Goal: Information Seeking & Learning: Learn about a topic

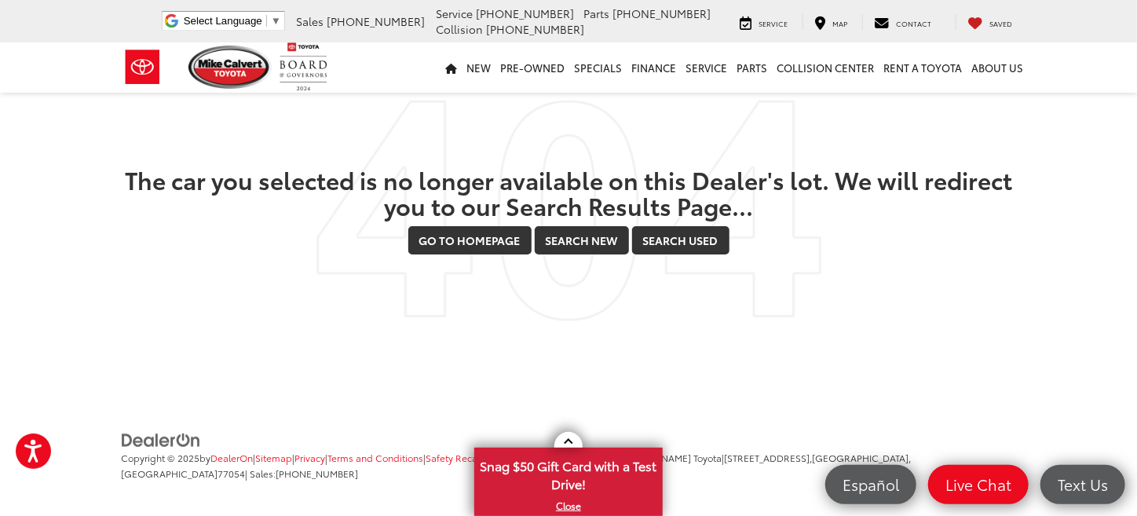
scroll to position [32, 0]
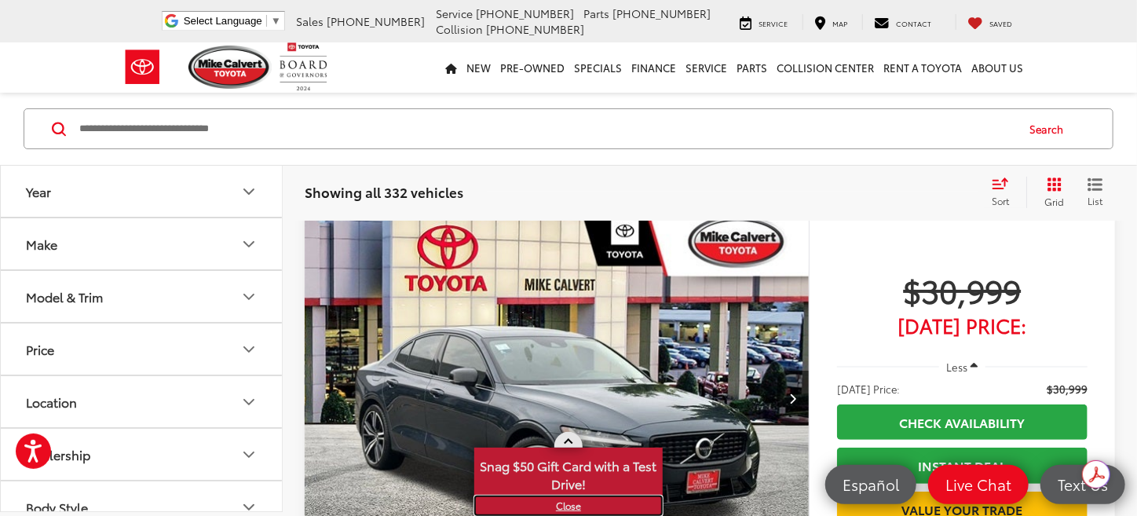
click at [561, 500] on link "X" at bounding box center [568, 505] width 185 height 17
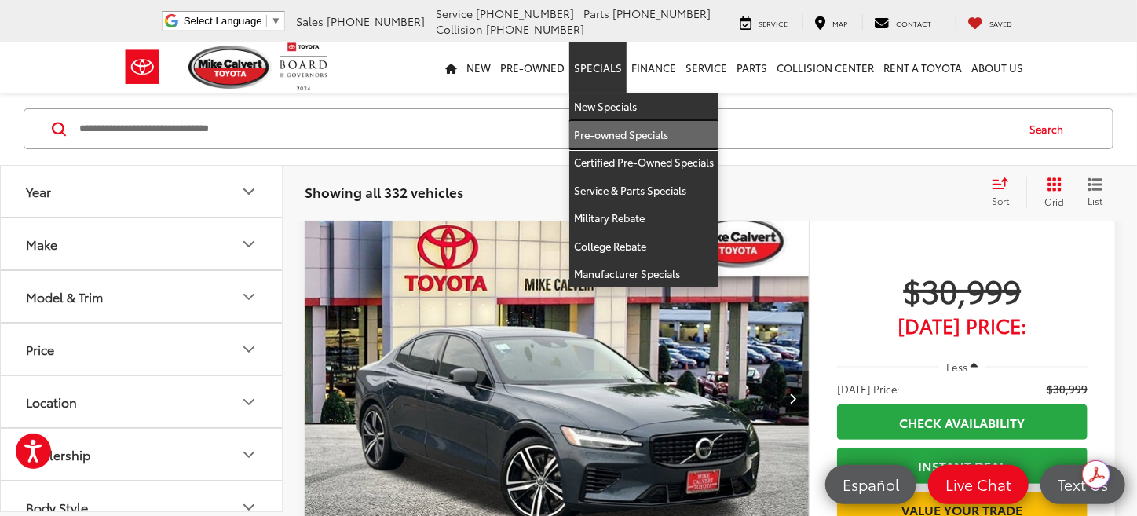
click at [625, 136] on link "Pre-owned Specials" at bounding box center [643, 135] width 149 height 28
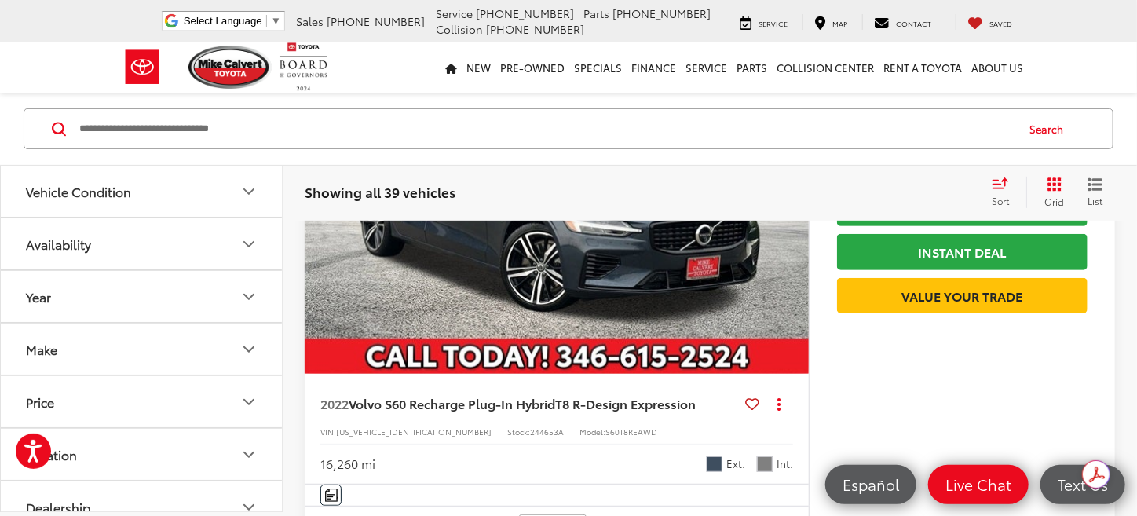
scroll to position [192, 0]
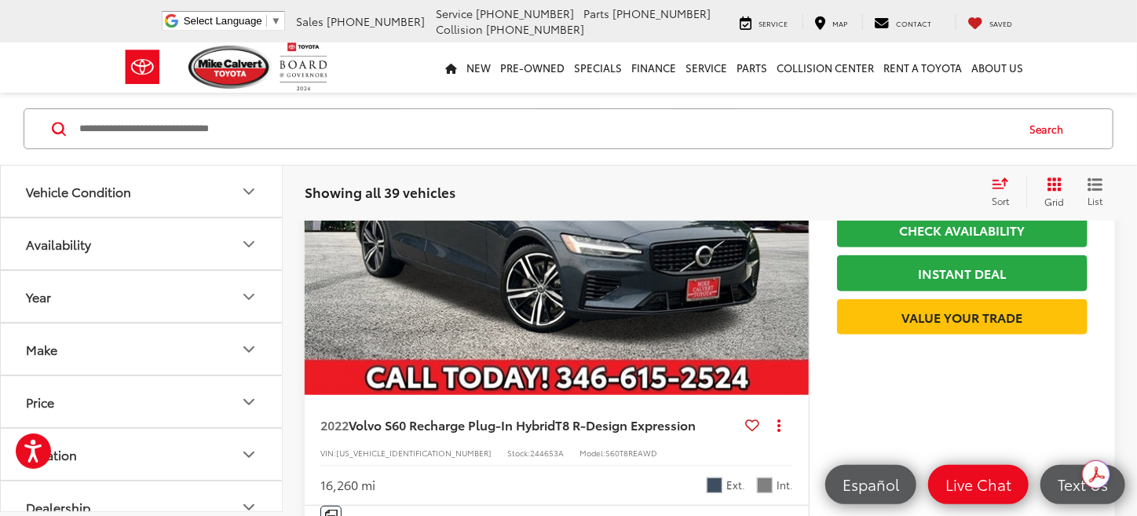
click at [247, 347] on icon "Make" at bounding box center [248, 349] width 19 height 19
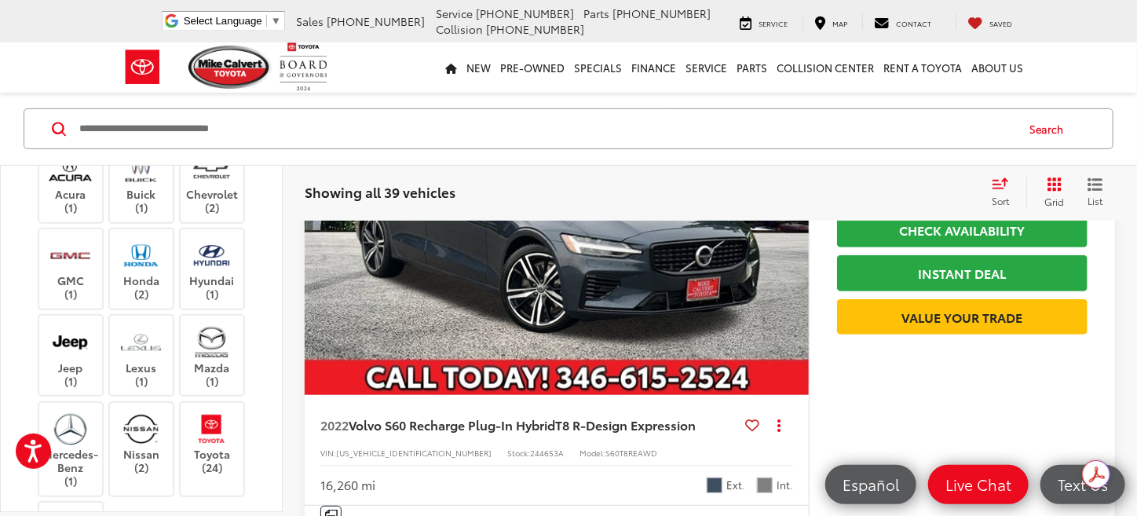
scroll to position [239, 0]
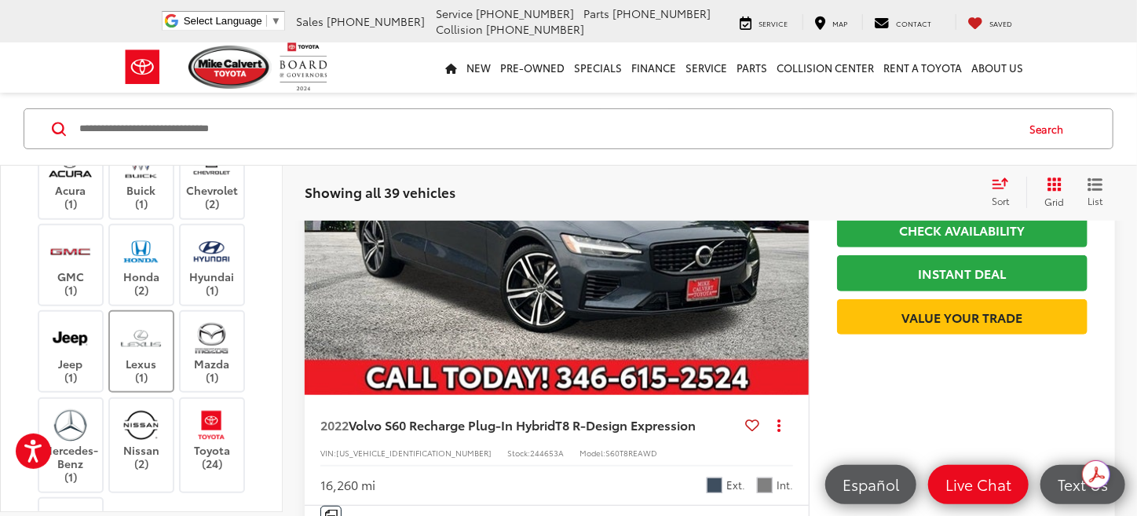
click at [148, 364] on label "Lexus (1)" at bounding box center [142, 352] width 64 height 64
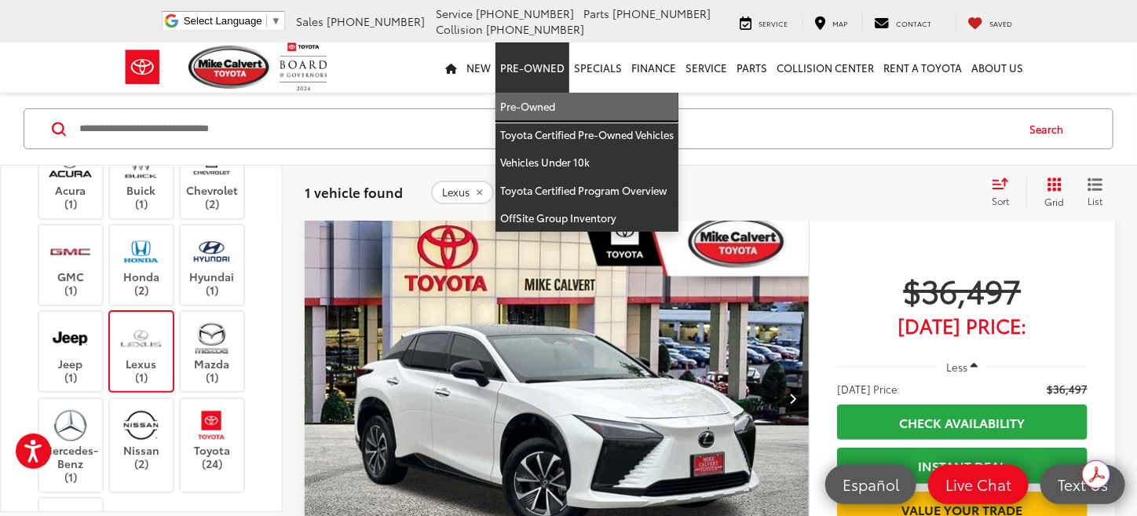
click at [537, 108] on link "Pre-Owned" at bounding box center [586, 107] width 183 height 28
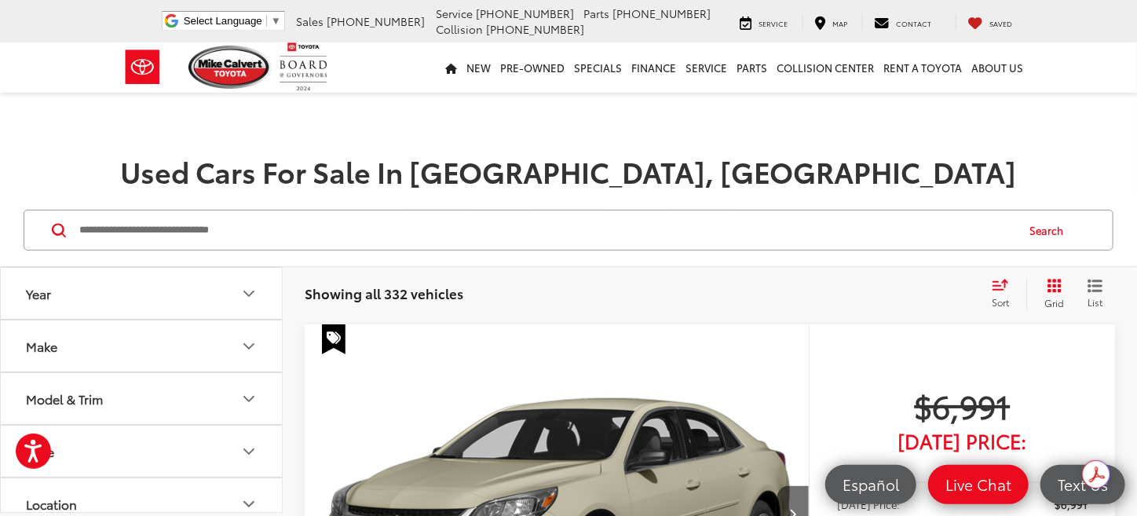
click at [248, 342] on icon "Make" at bounding box center [248, 346] width 19 height 19
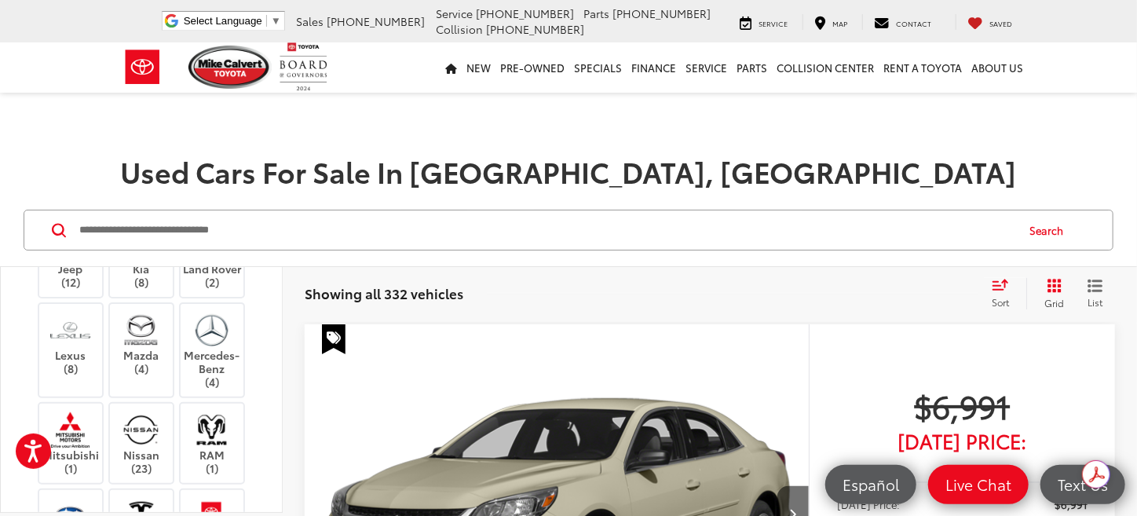
scroll to position [493, 0]
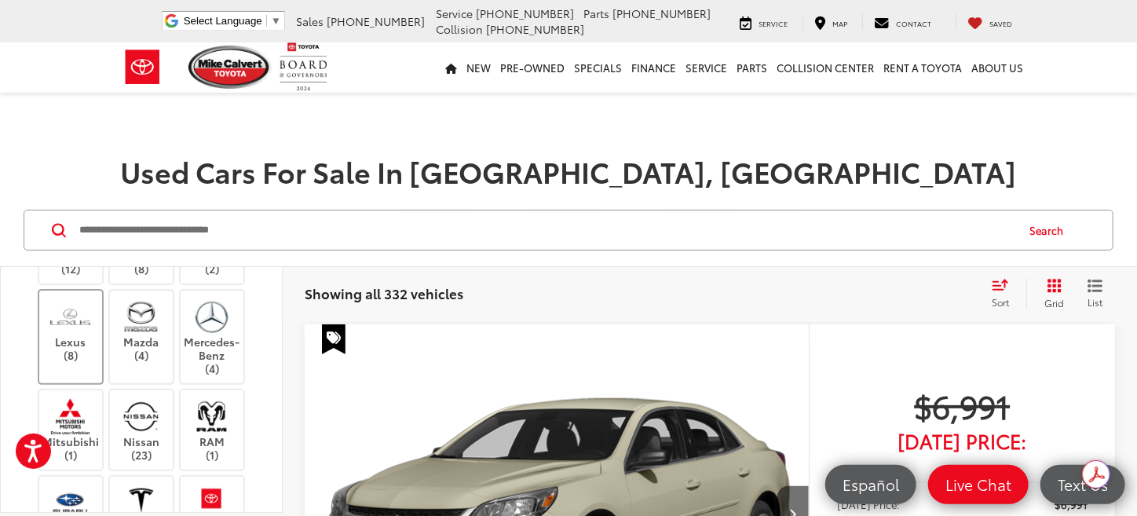
click at [68, 362] on label "Lexus (8)" at bounding box center [71, 330] width 64 height 64
